Goal: Task Accomplishment & Management: Manage account settings

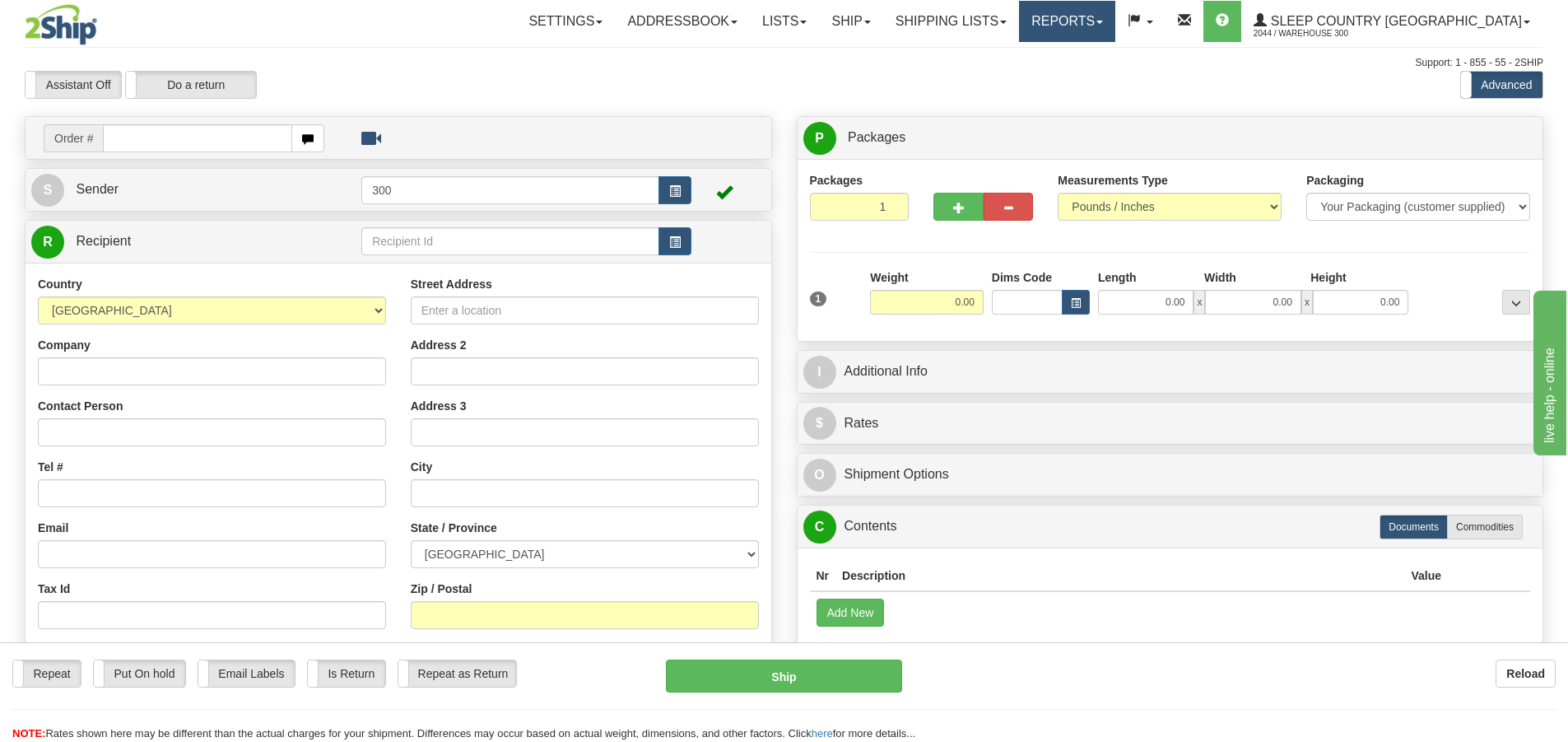
click at [1115, 32] on link "Reports" at bounding box center [1067, 21] width 96 height 42
click at [908, 87] on div "Assistant On Assistant Off Do a return Do a return Previous Next Standard Advan…" at bounding box center [784, 85] width 1543 height 28
click at [982, 18] on link "Shipping lists" at bounding box center [950, 21] width 135 height 42
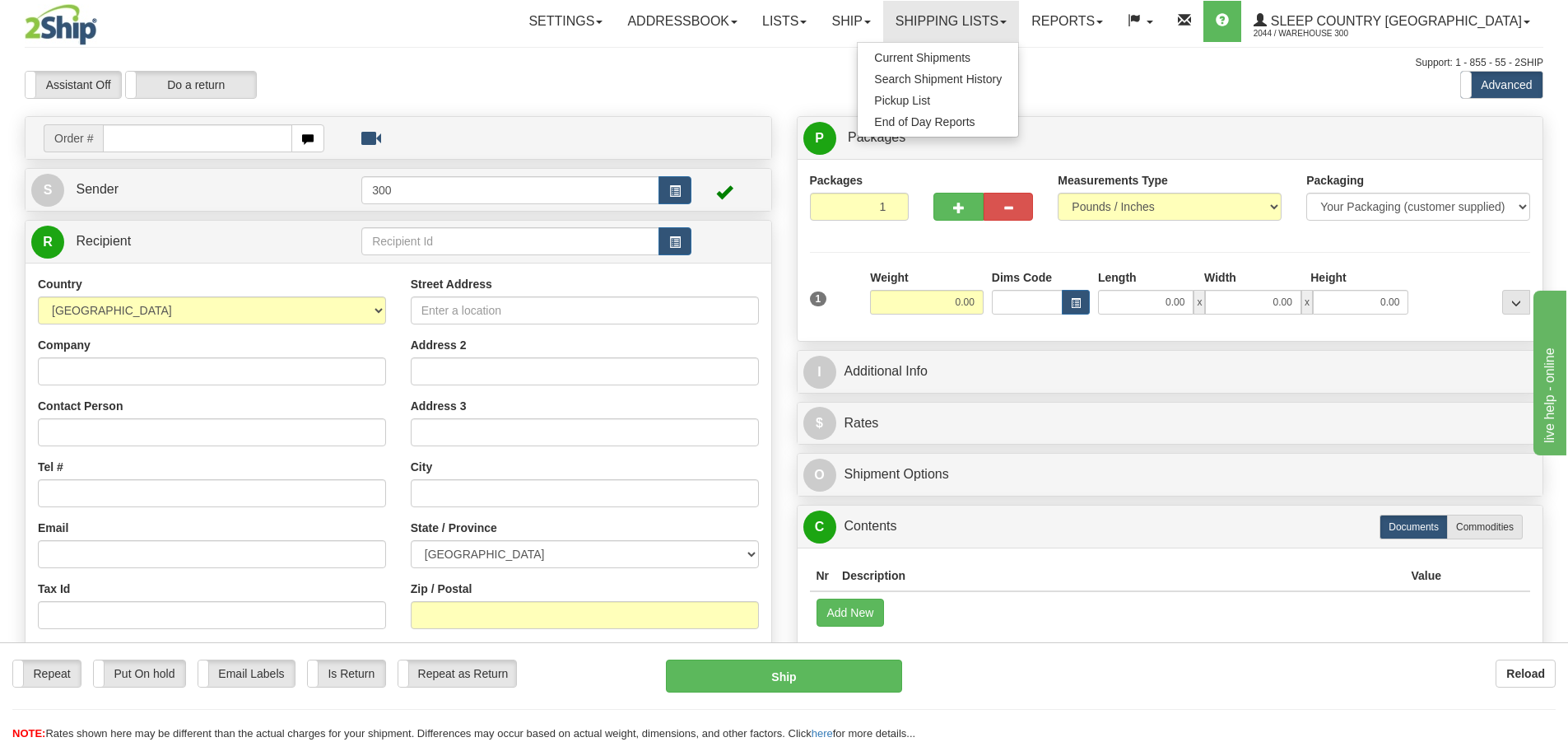
click at [911, 71] on div "Previous Next" at bounding box center [783, 71] width 257 height 1
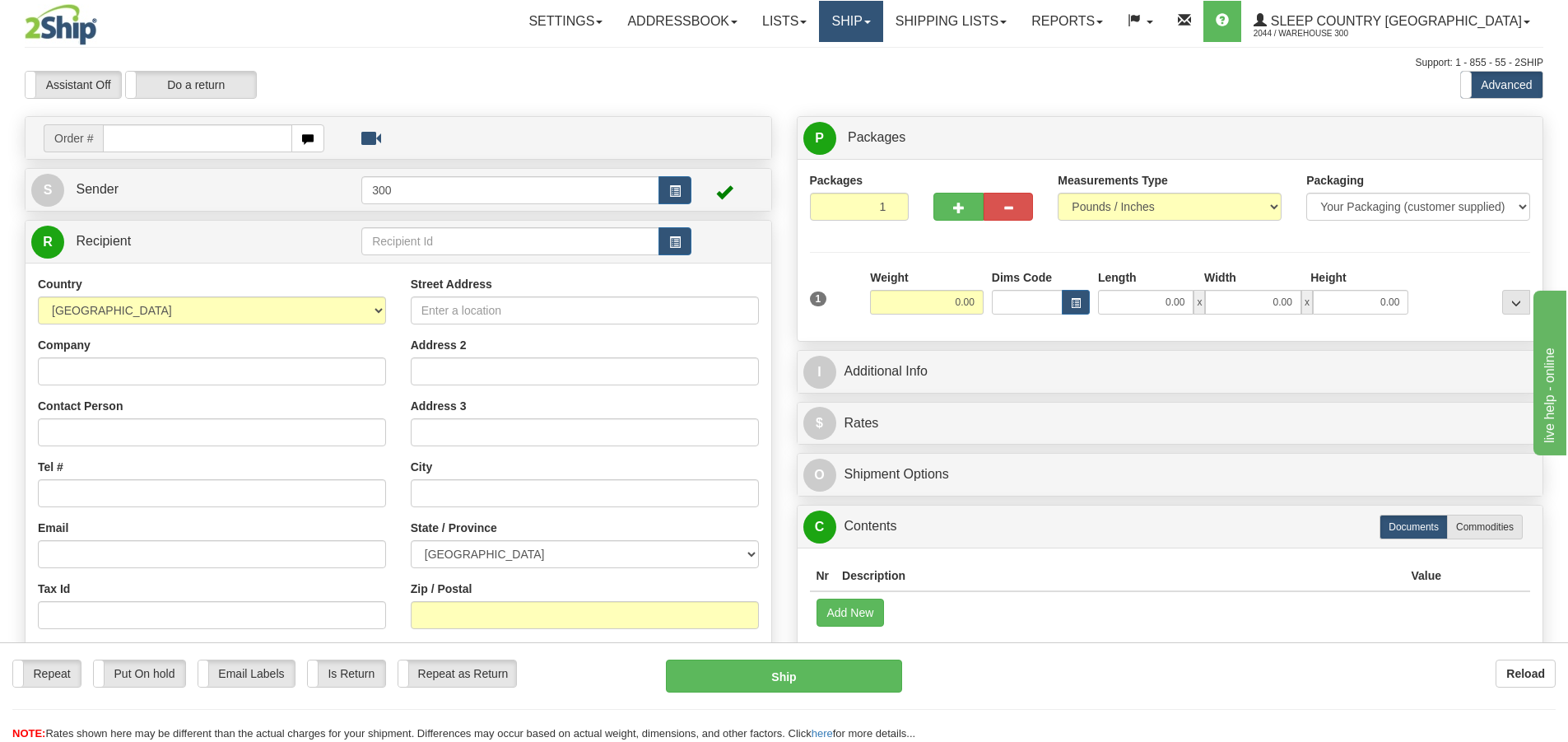
click at [882, 21] on link "Ship" at bounding box center [850, 21] width 64 height 42
click at [819, 18] on link "Lists" at bounding box center [784, 21] width 69 height 42
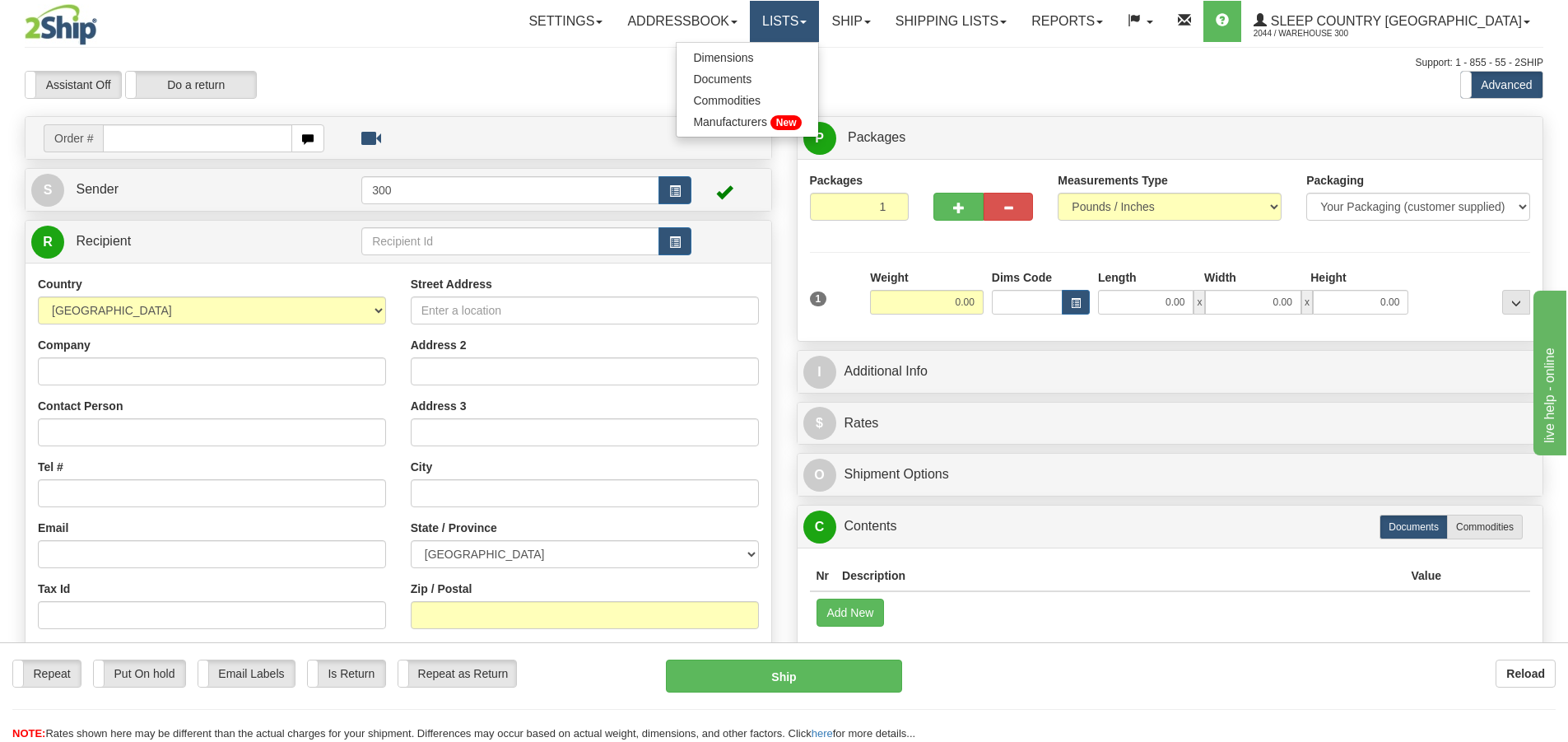
click at [819, 18] on link "Lists" at bounding box center [784, 21] width 69 height 42
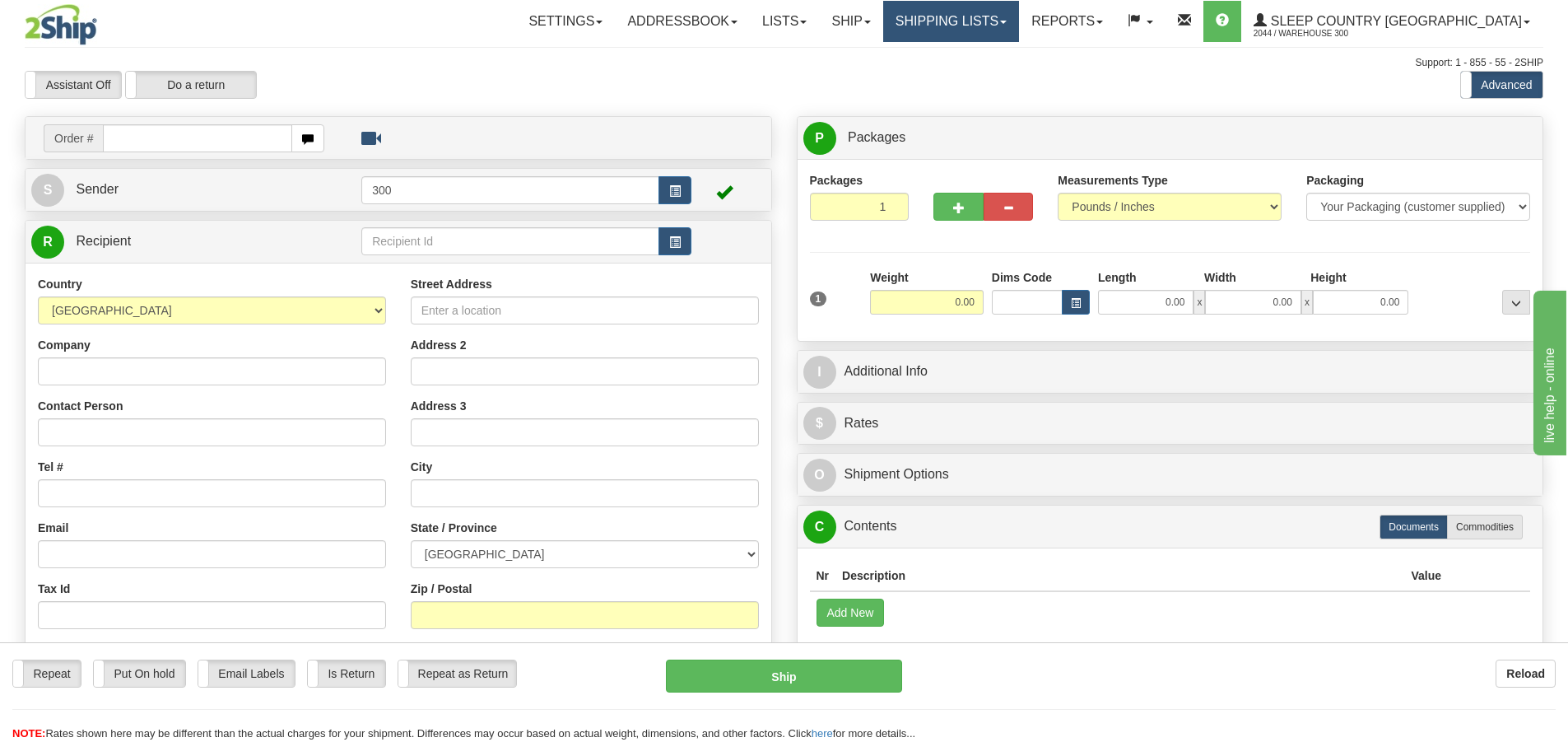
click at [1016, 19] on link "Shipping lists" at bounding box center [950, 21] width 135 height 42
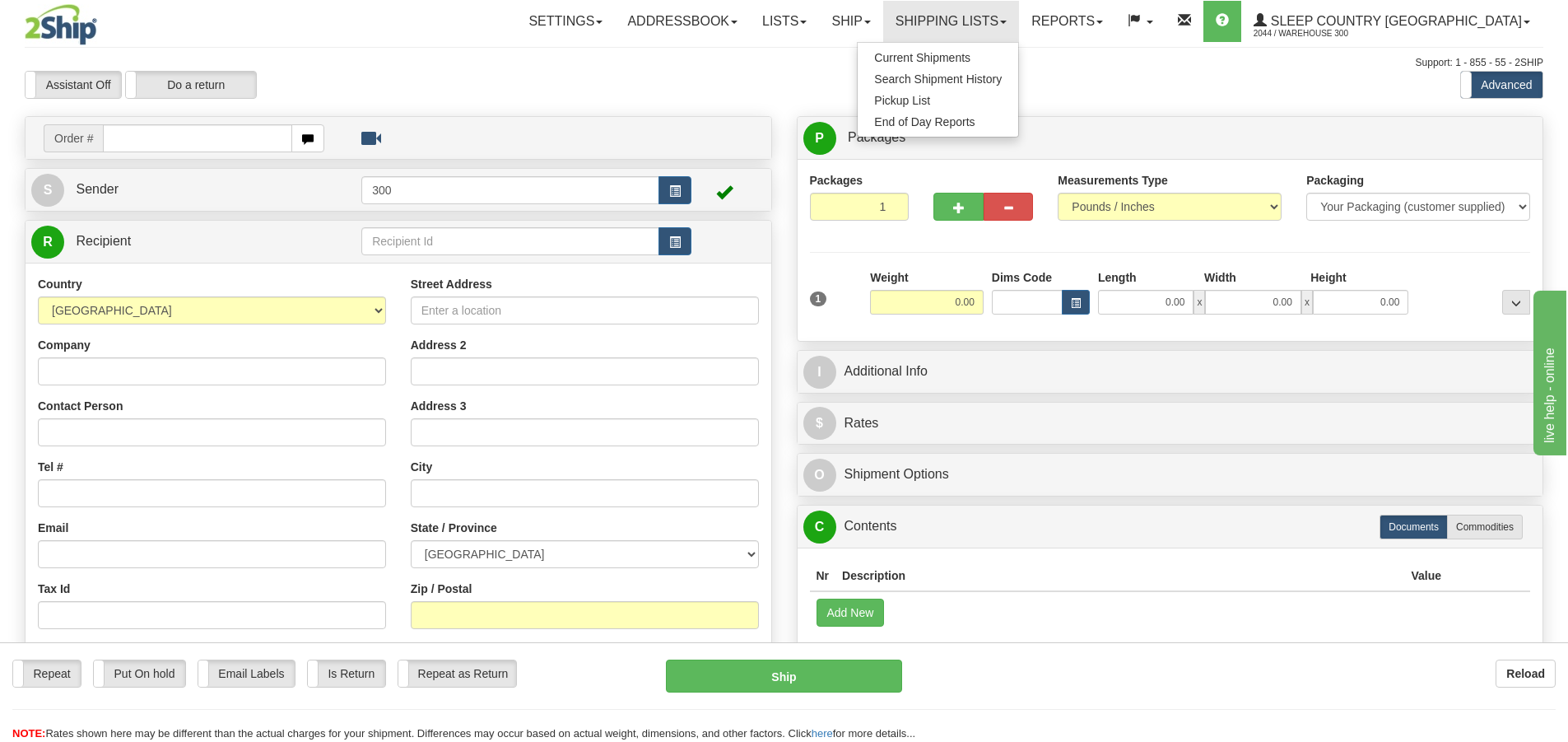
click at [1173, 69] on div "Support: 1 - 855 - 55 - 2SHIP" at bounding box center [784, 63] width 1518 height 14
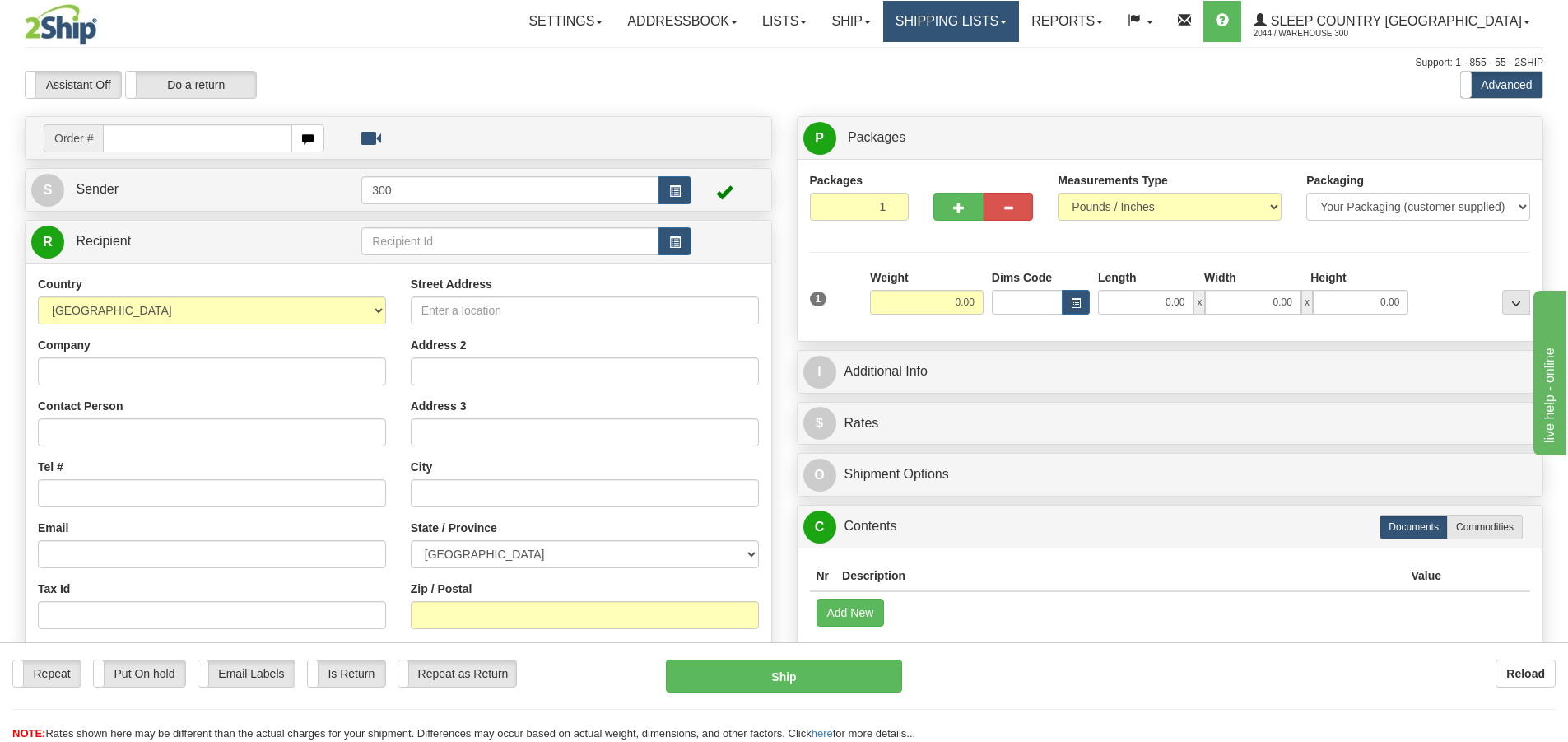
click at [1019, 8] on link "Shipping lists" at bounding box center [950, 21] width 135 height 42
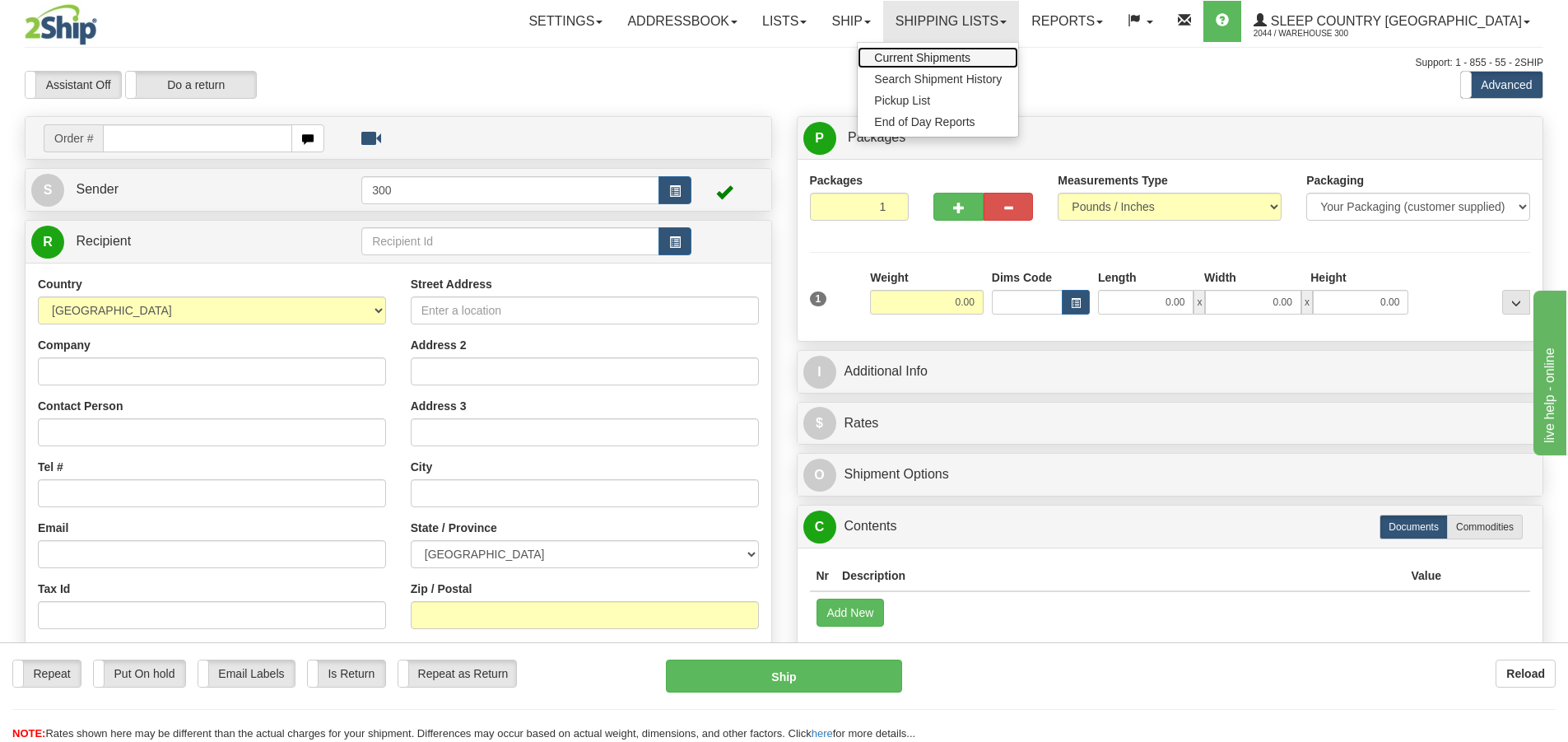
click at [971, 59] on span "Current Shipments" at bounding box center [922, 58] width 96 height 13
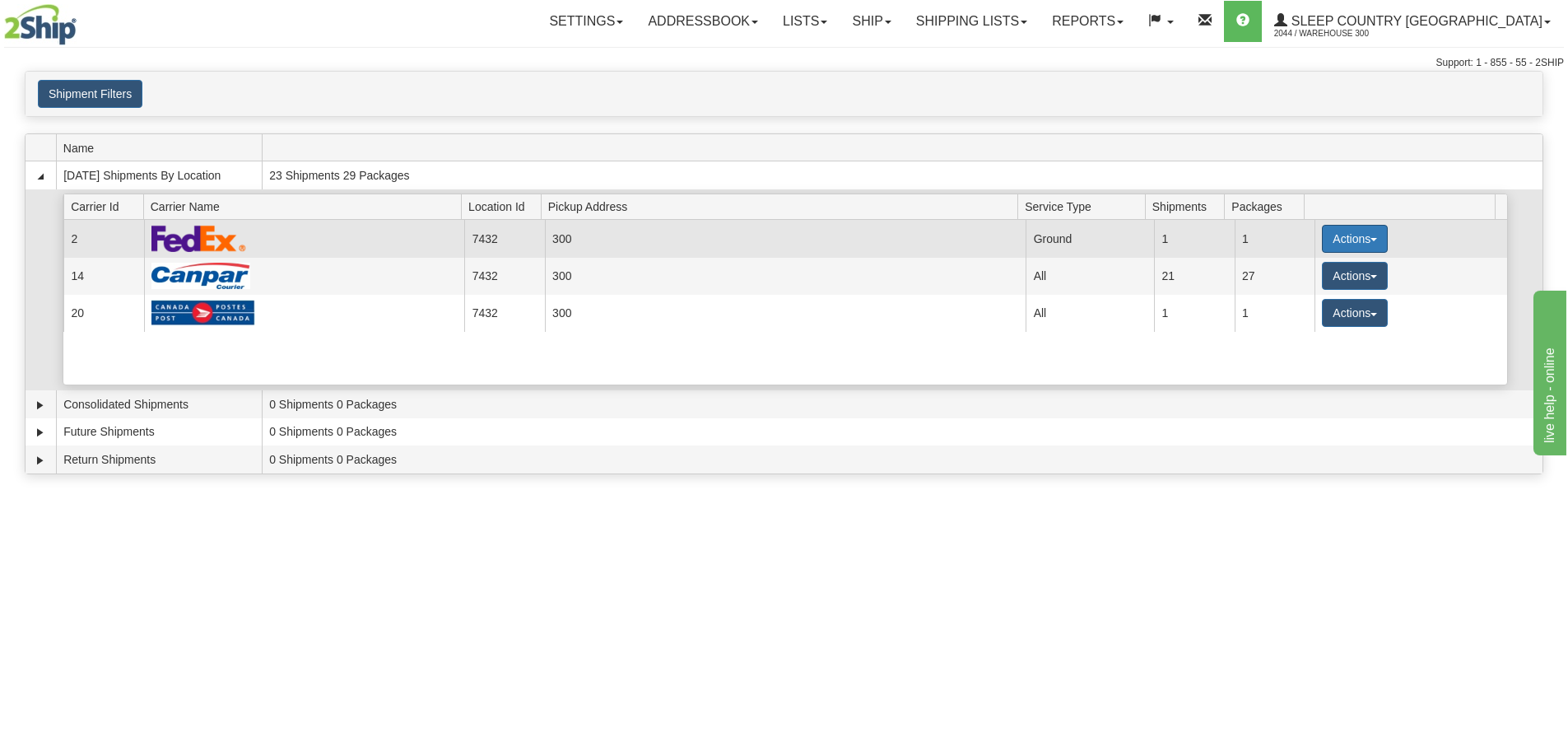
click at [1369, 234] on button "Actions" at bounding box center [1355, 239] width 65 height 28
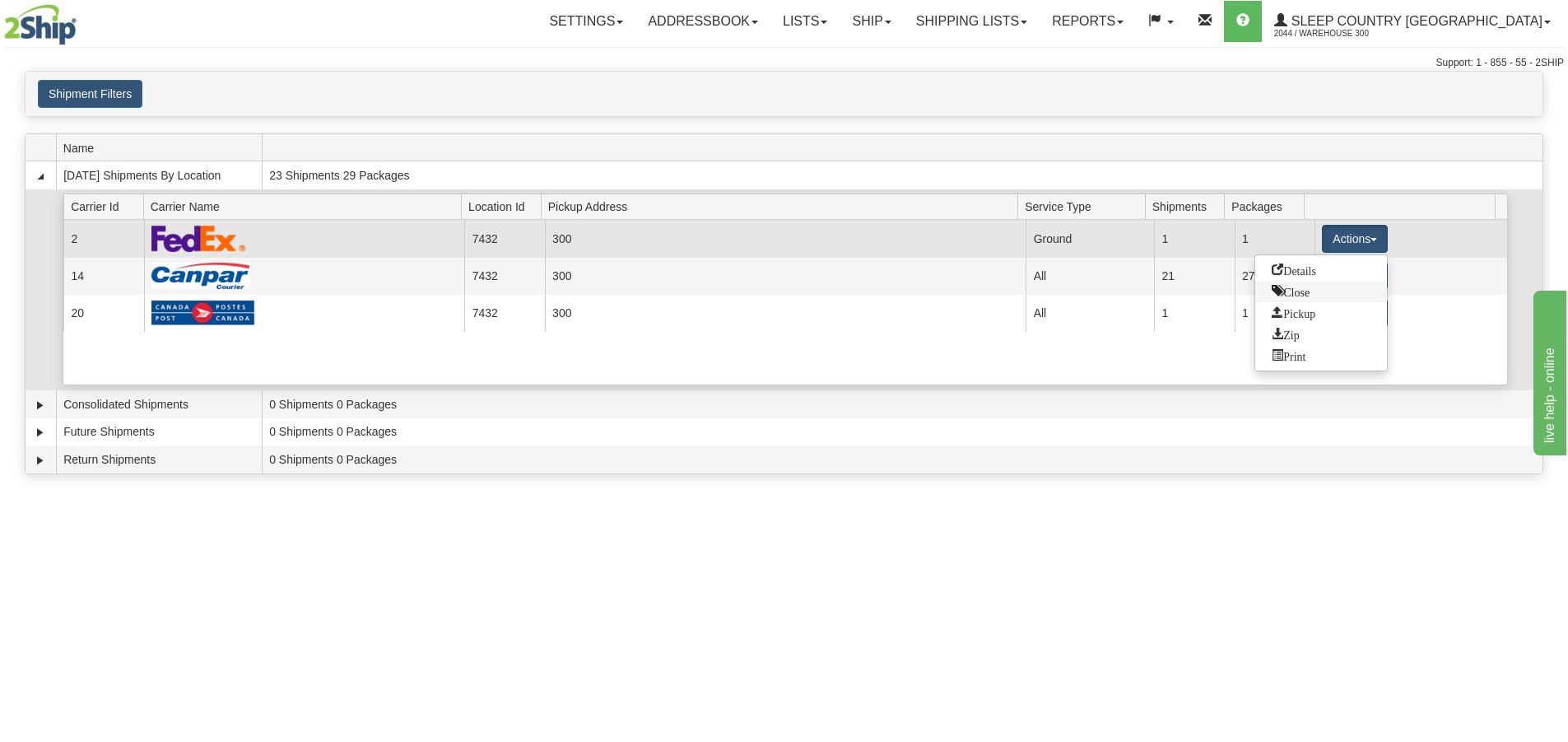
click at [1307, 288] on span "Close" at bounding box center [1290, 290] width 38 height 12
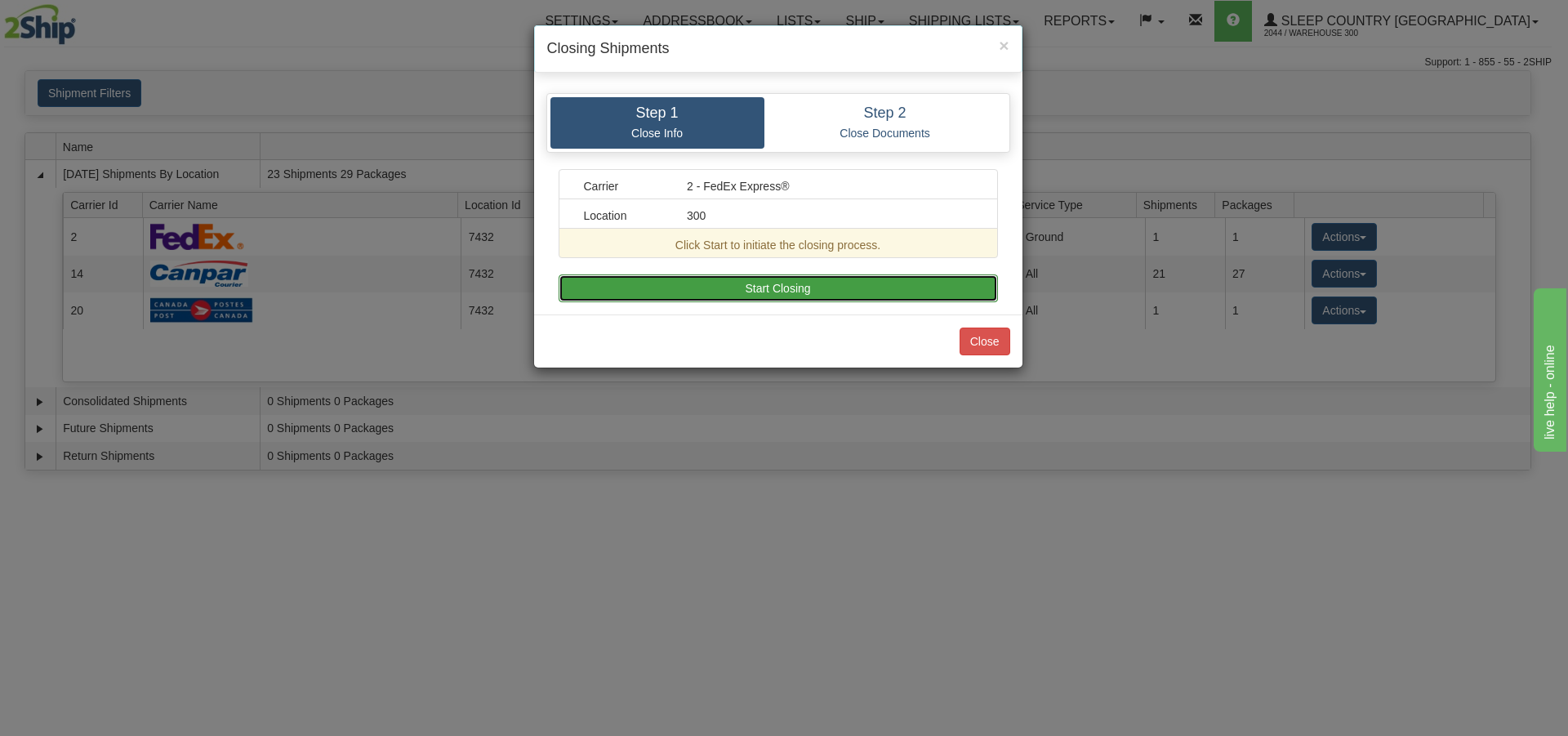
click at [888, 281] on button "Start Closing" at bounding box center [778, 289] width 439 height 28
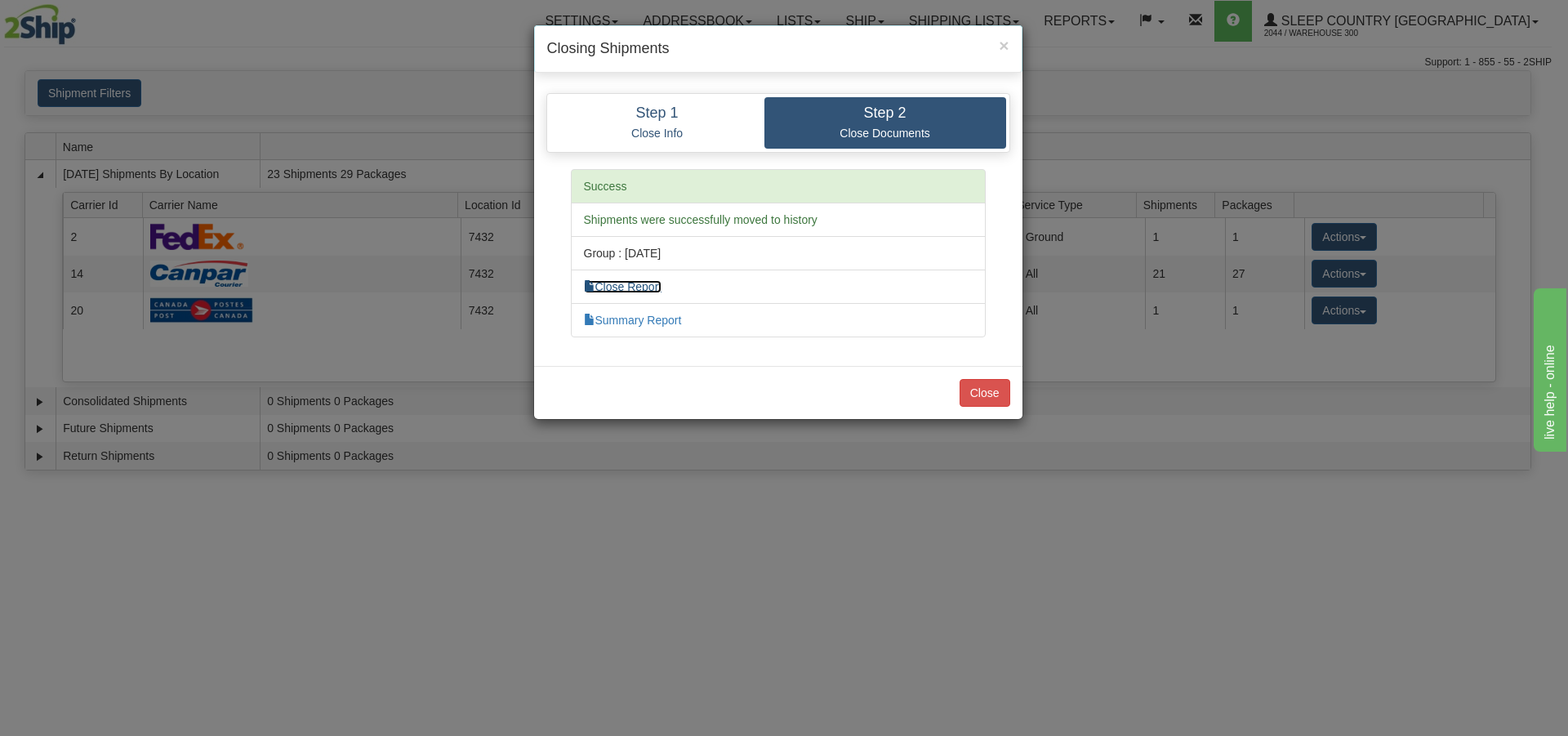
click at [642, 286] on link "Close Report" at bounding box center [622, 286] width 78 height 13
click at [631, 321] on link "Summary Report" at bounding box center [633, 320] width 98 height 13
click at [990, 397] on button "Close" at bounding box center [985, 393] width 51 height 28
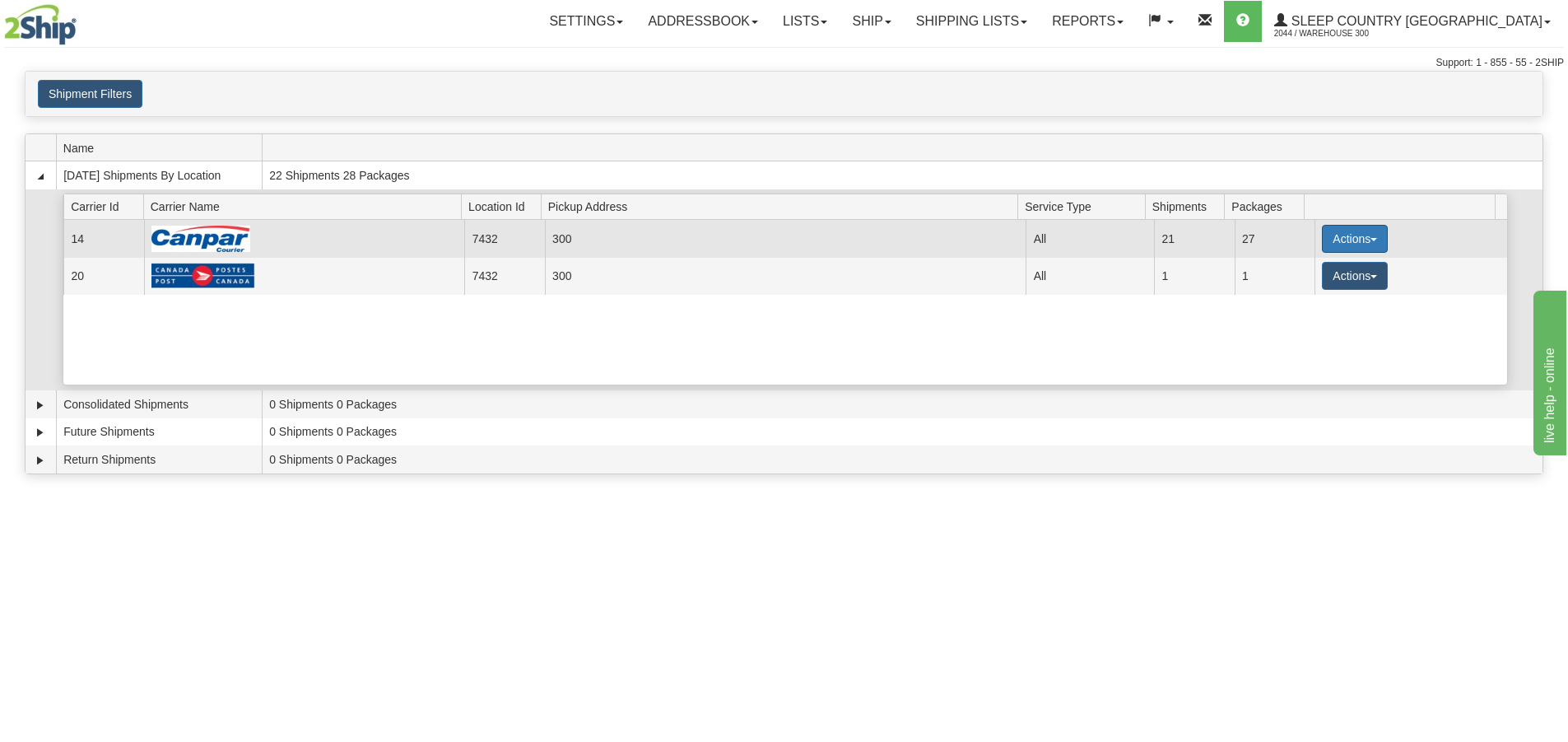
click at [1352, 238] on button "Actions" at bounding box center [1355, 239] width 65 height 28
click at [1321, 287] on link "Close" at bounding box center [1320, 291] width 132 height 21
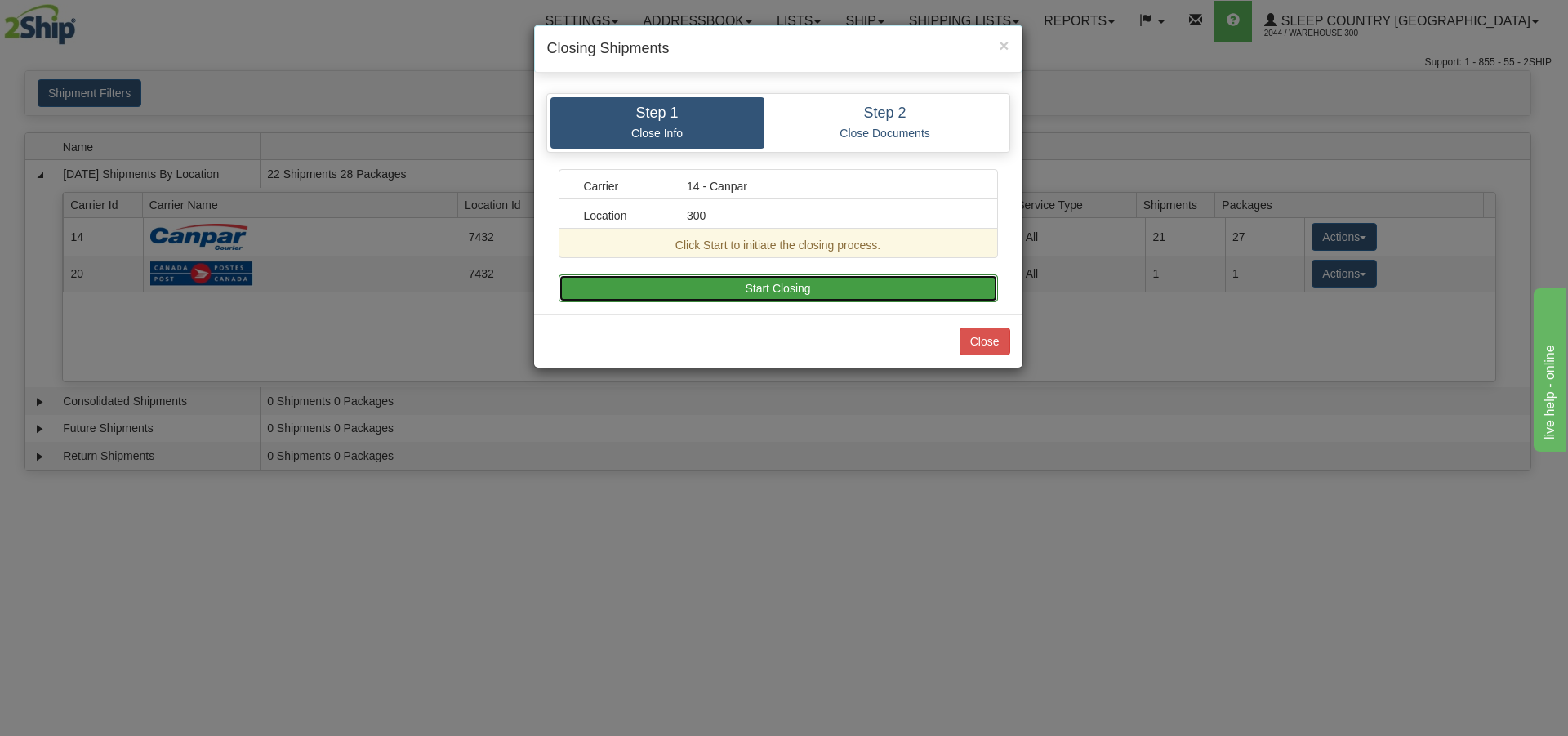
click at [779, 295] on button "Start Closing" at bounding box center [778, 289] width 439 height 28
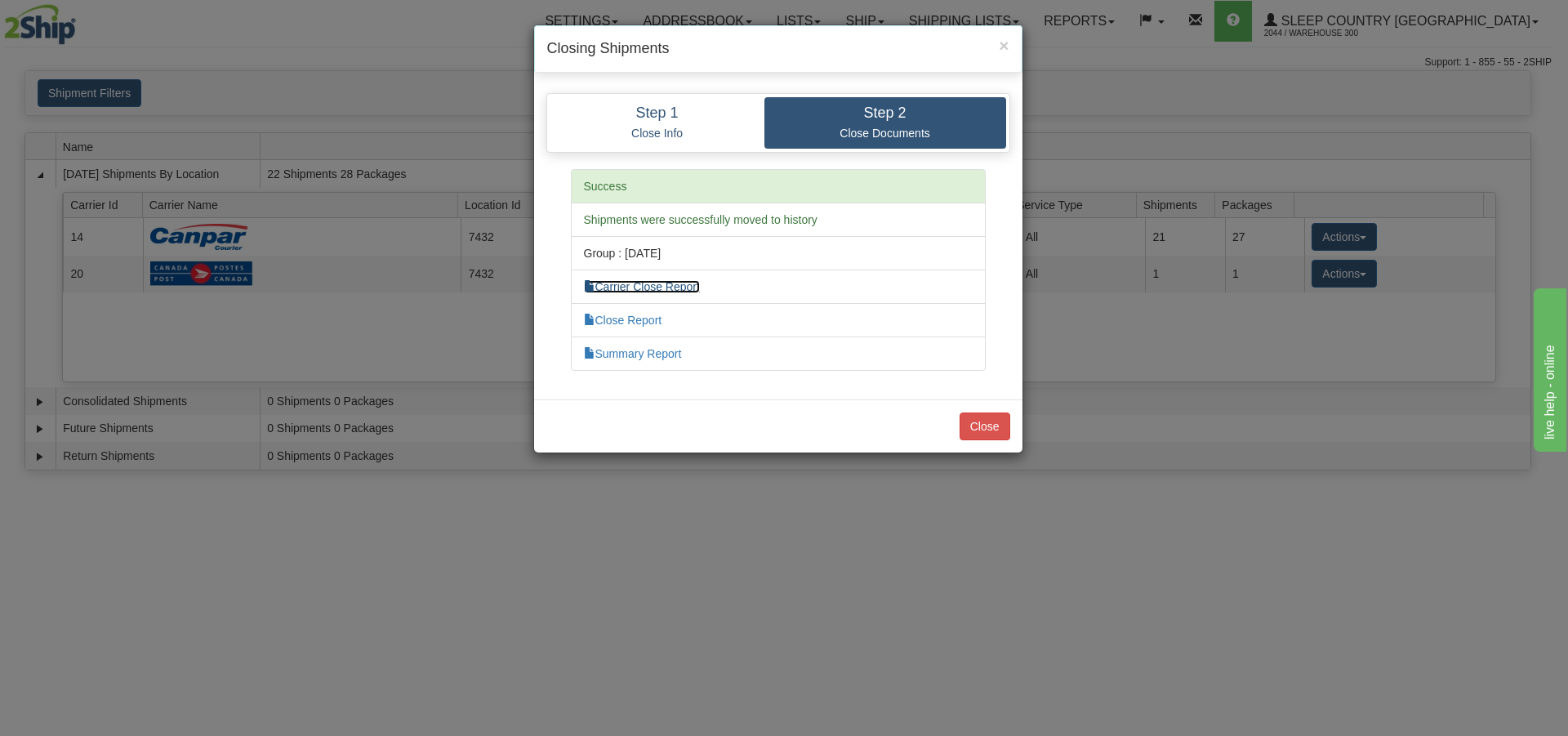
click at [645, 289] on link "Carrier Close Report" at bounding box center [642, 286] width 116 height 13
click at [659, 319] on link "Close Report" at bounding box center [622, 320] width 78 height 13
click at [638, 323] on link "Close Report" at bounding box center [622, 320] width 78 height 13
click at [645, 353] on link "Summary Report" at bounding box center [633, 353] width 98 height 13
click at [973, 424] on button "Close" at bounding box center [985, 427] width 51 height 28
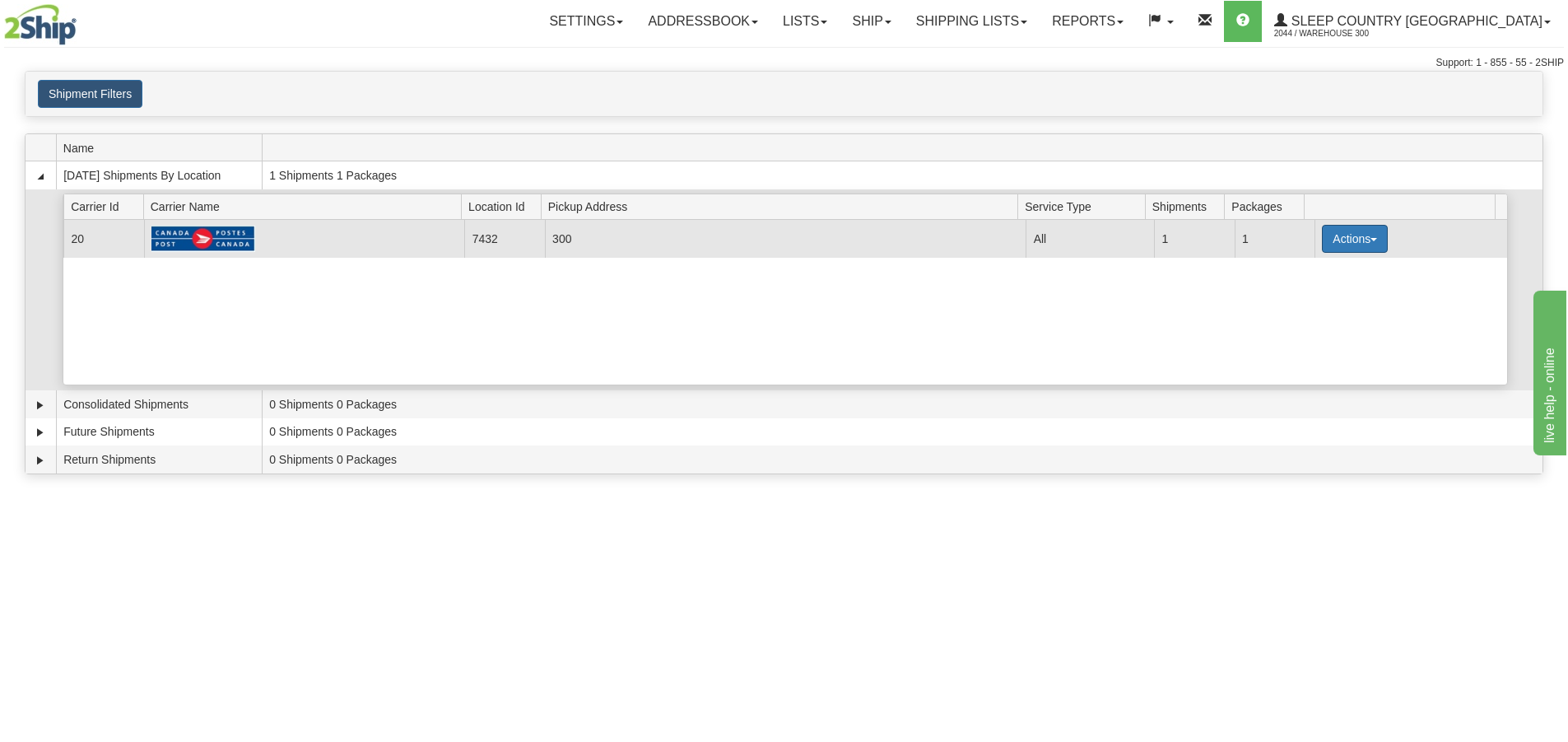
click at [1349, 239] on button "Actions" at bounding box center [1355, 239] width 65 height 28
click at [1323, 290] on link "Close" at bounding box center [1320, 291] width 132 height 21
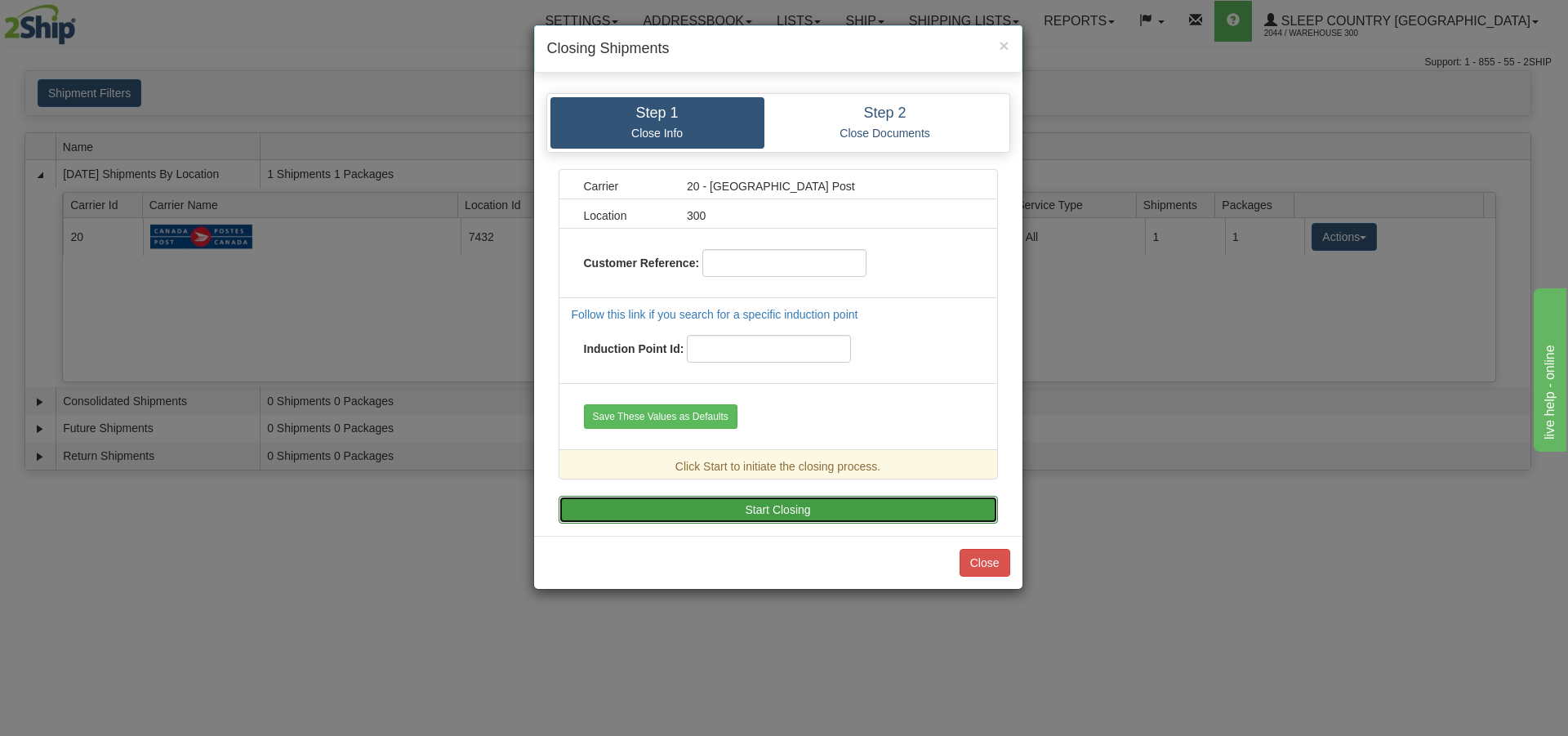
click at [812, 514] on button "Start Closing" at bounding box center [778, 510] width 439 height 28
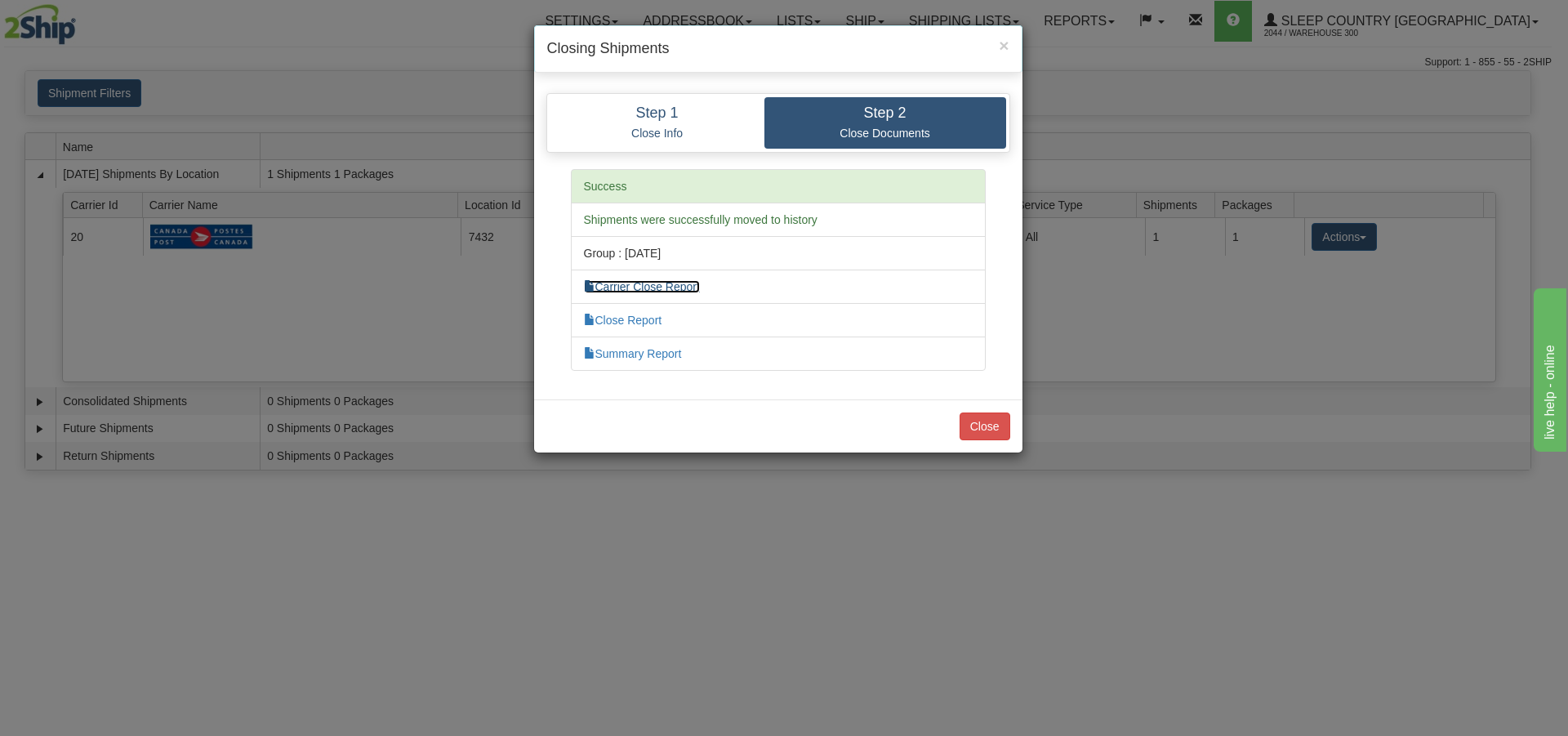
click at [660, 287] on link "Carrier Close Report" at bounding box center [642, 286] width 116 height 13
click at [637, 317] on link "Close Report" at bounding box center [622, 320] width 78 height 13
click at [638, 357] on link "Summary Report" at bounding box center [633, 353] width 98 height 13
click at [987, 426] on button "Close" at bounding box center [985, 427] width 51 height 28
